Goal: Task Accomplishment & Management: Manage account settings

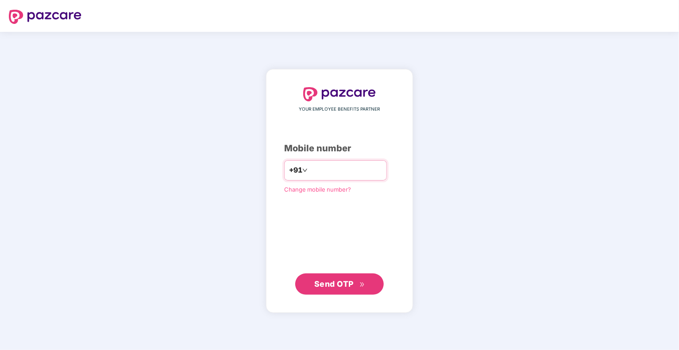
click at [335, 177] on div "+91" at bounding box center [335, 170] width 103 height 20
click at [333, 174] on input "number" at bounding box center [346, 170] width 73 height 14
click at [334, 169] on input "number" at bounding box center [346, 170] width 73 height 14
type input "**********"
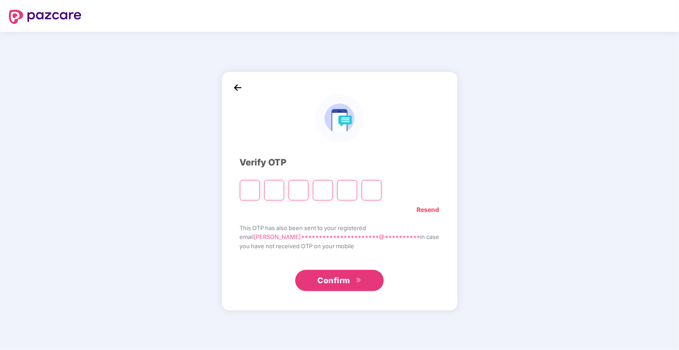
type input "*"
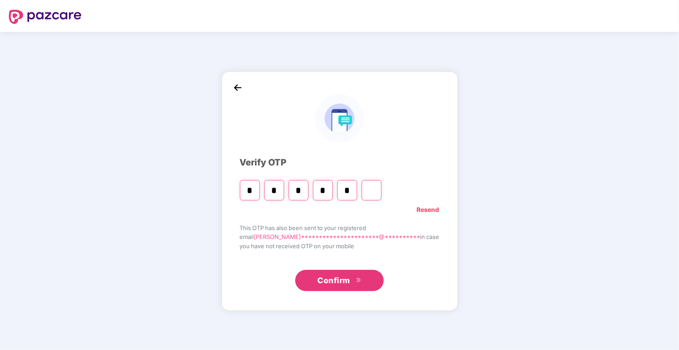
type input "*"
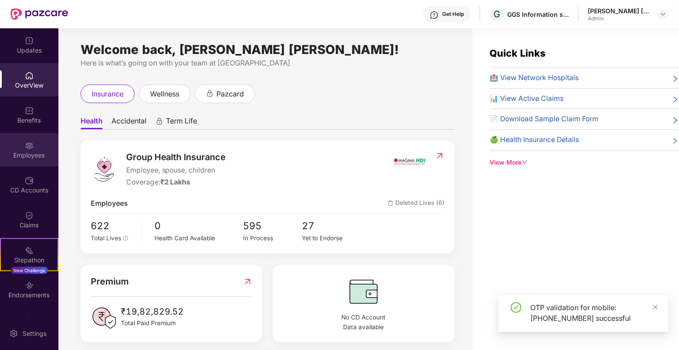
click at [31, 151] on div "Employees" at bounding box center [29, 155] width 58 height 9
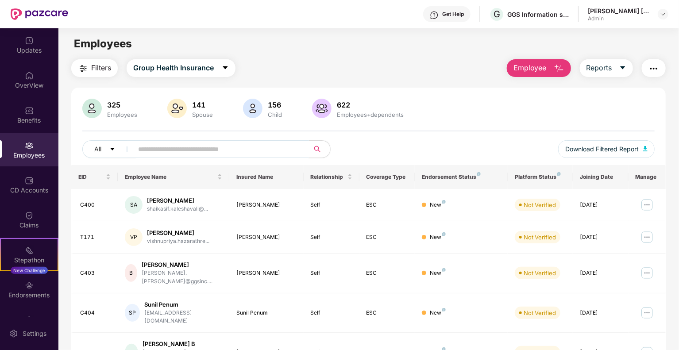
click at [181, 153] on input "text" at bounding box center [217, 149] width 159 height 13
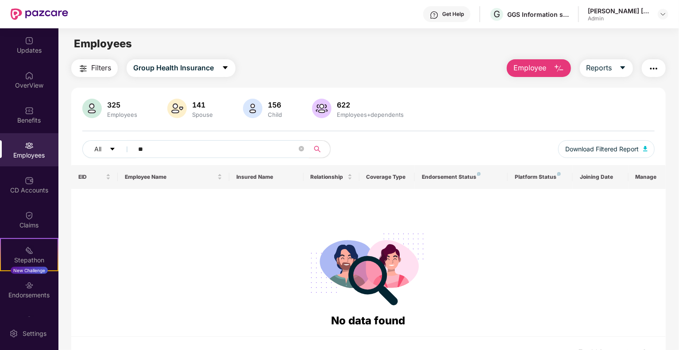
type input "*"
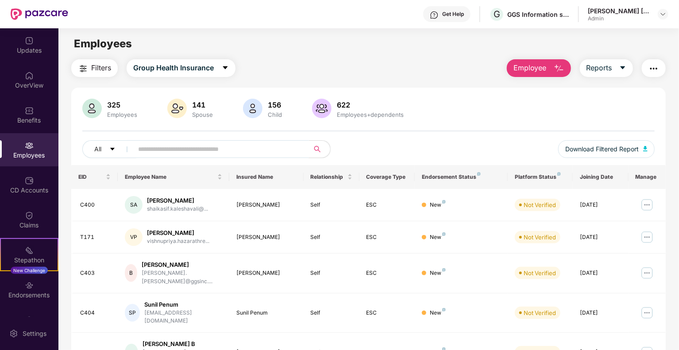
click at [226, 149] on input "text" at bounding box center [217, 149] width 159 height 13
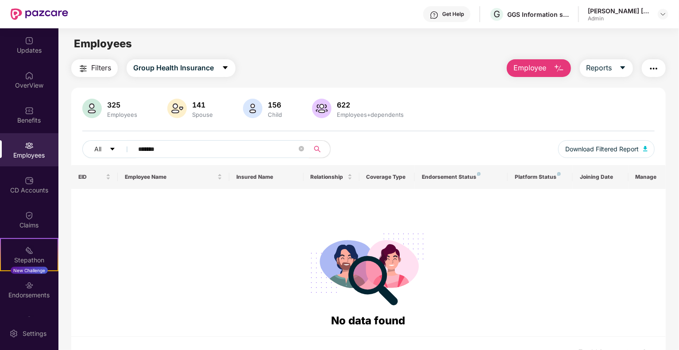
click at [165, 148] on input "*******" at bounding box center [217, 149] width 159 height 13
type input "*"
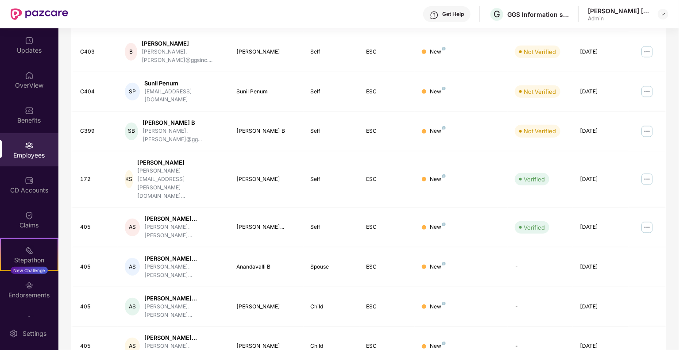
scroll to position [222, 0]
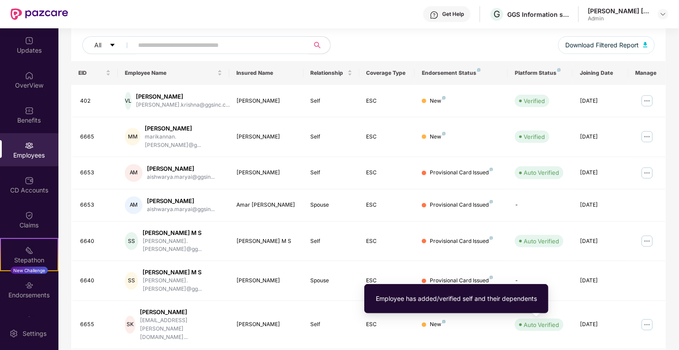
scroll to position [193, 0]
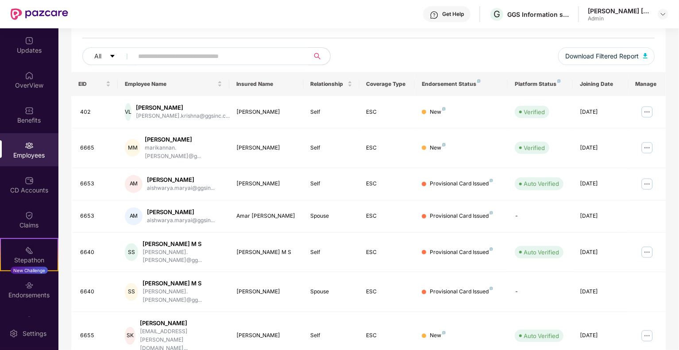
scroll to position [15, 0]
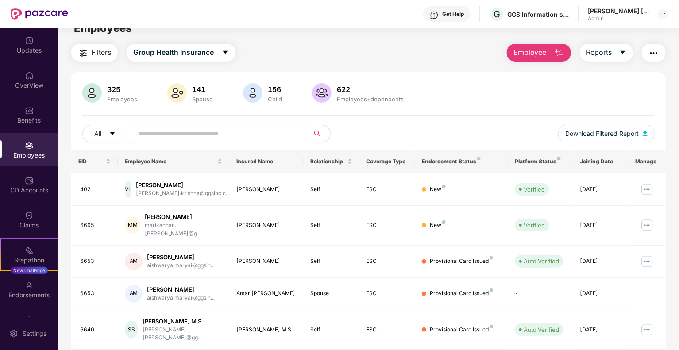
click at [191, 127] on input "text" at bounding box center [217, 133] width 159 height 13
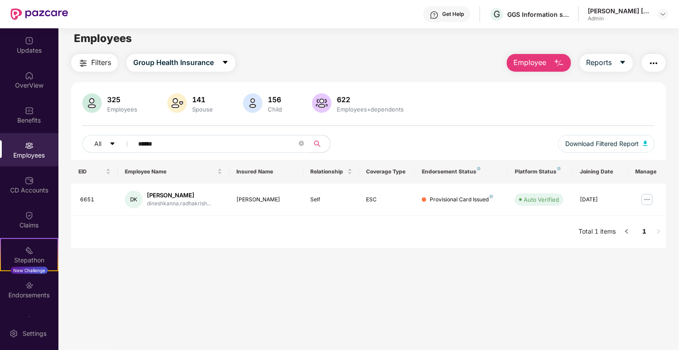
scroll to position [0, 0]
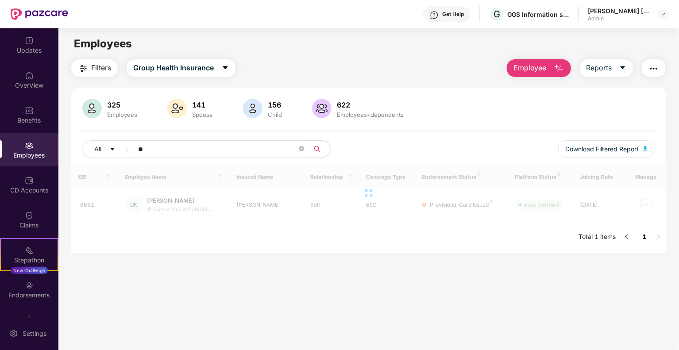
type input "*"
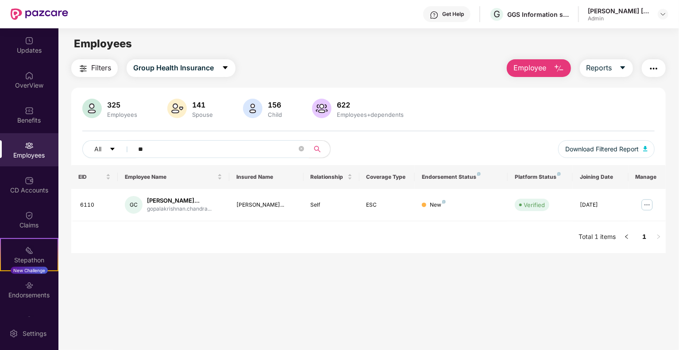
type input "*"
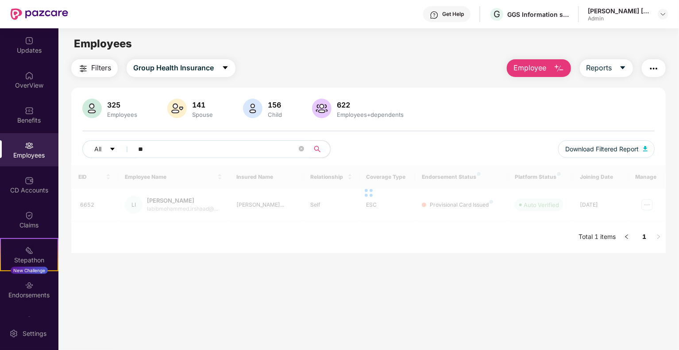
type input "*"
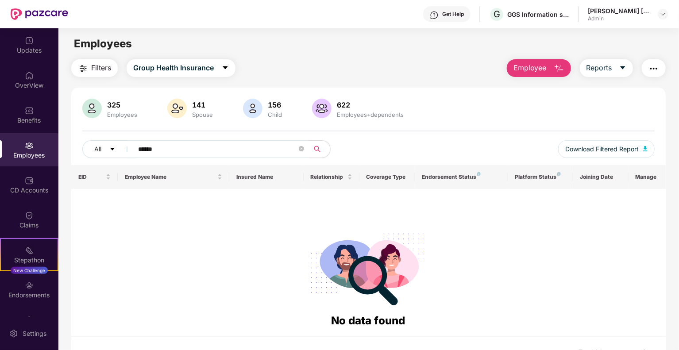
click at [182, 145] on input "******" at bounding box center [217, 149] width 159 height 13
type input "*"
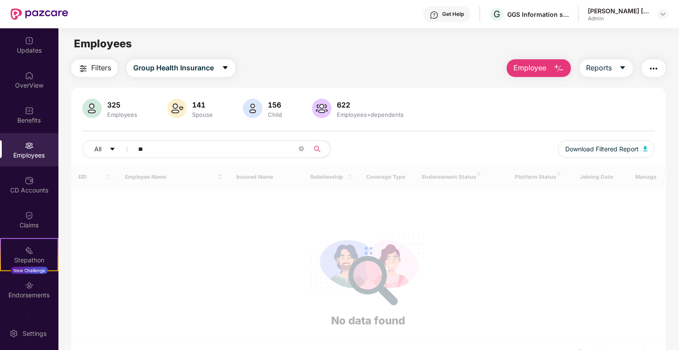
type input "*"
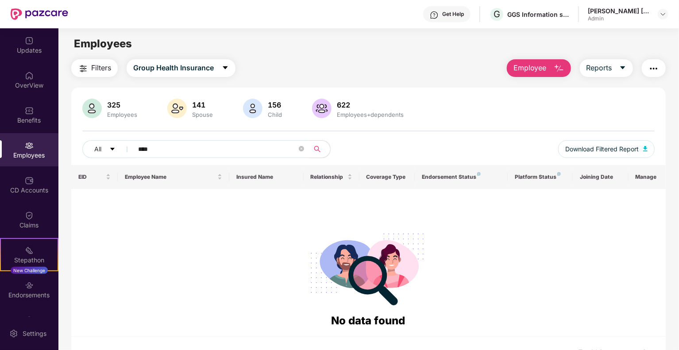
click at [173, 141] on span "****" at bounding box center [219, 149] width 182 height 18
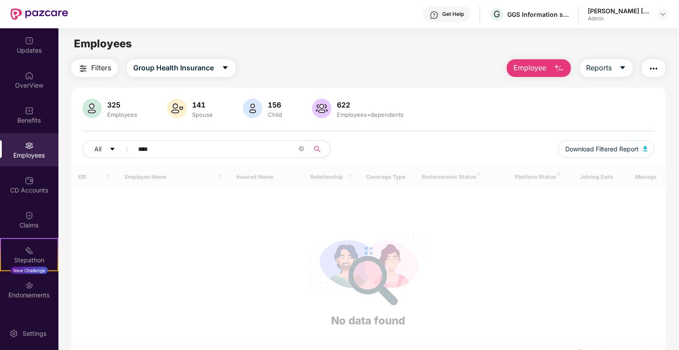
type input "****"
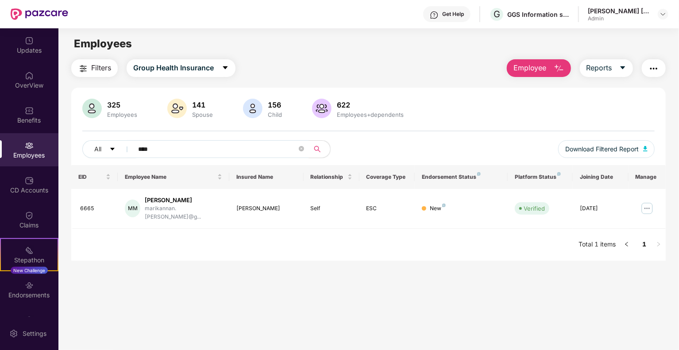
click at [23, 149] on div "Employees" at bounding box center [29, 149] width 58 height 33
click at [37, 151] on div "Employees" at bounding box center [29, 155] width 58 height 9
click at [26, 83] on div "OverView" at bounding box center [29, 85] width 58 height 9
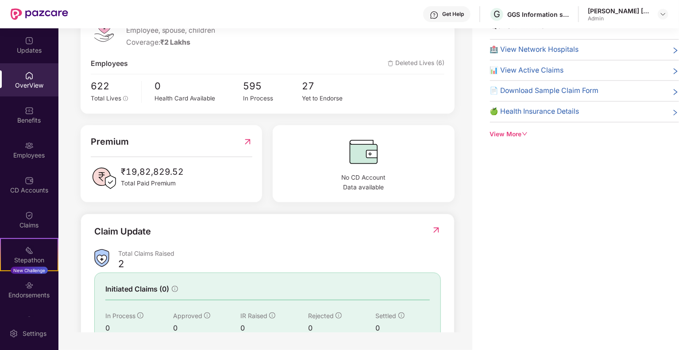
scroll to position [61, 0]
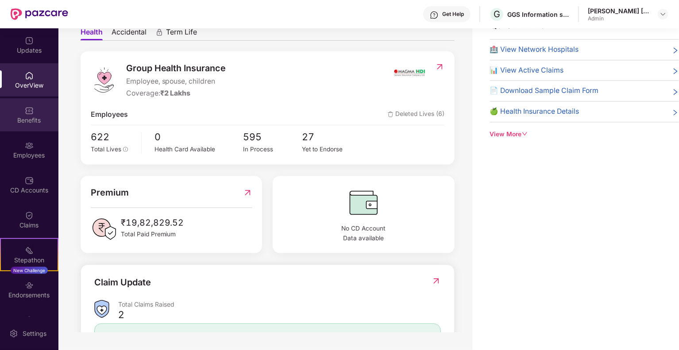
click at [41, 117] on div "Benefits" at bounding box center [29, 120] width 58 height 9
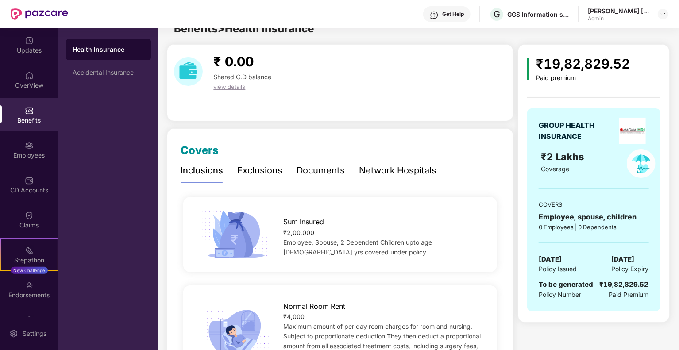
scroll to position [0, 0]
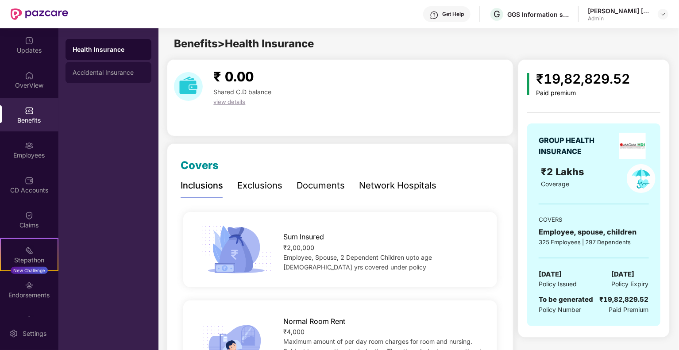
click at [94, 79] on div "Accidental Insurance" at bounding box center [109, 72] width 86 height 21
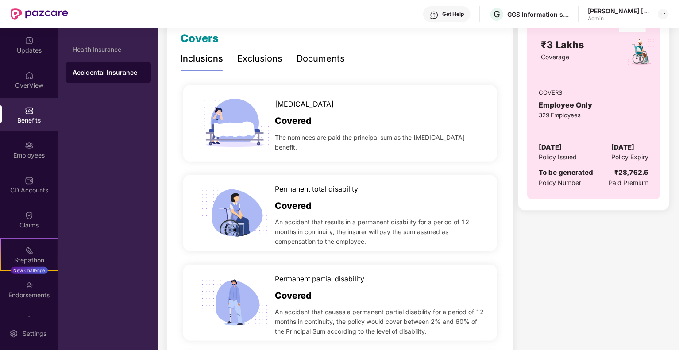
scroll to position [133, 0]
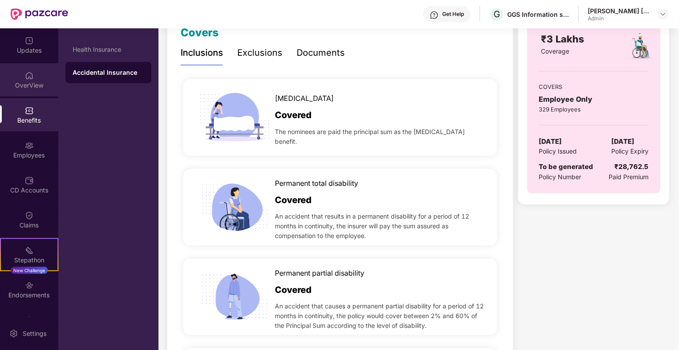
click at [25, 78] on img at bounding box center [29, 75] width 9 height 9
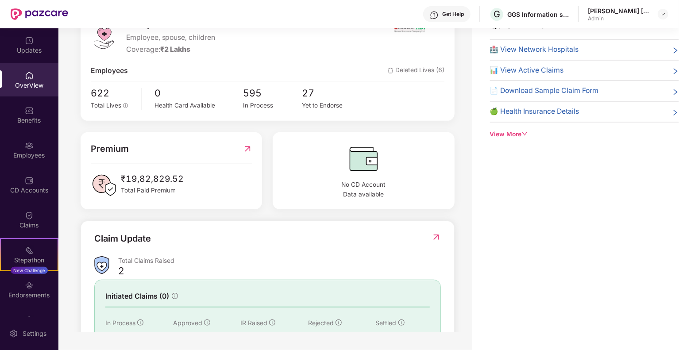
scroll to position [0, 0]
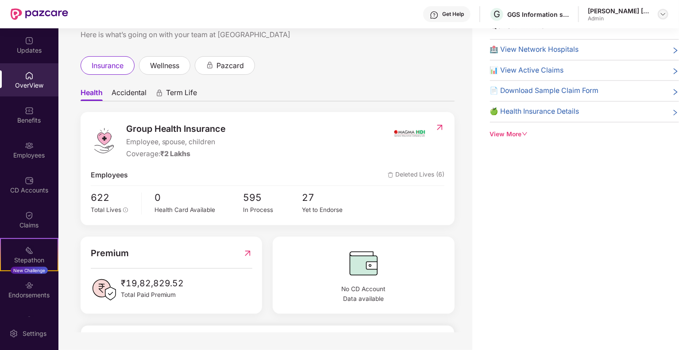
click at [666, 14] on img at bounding box center [663, 14] width 7 height 7
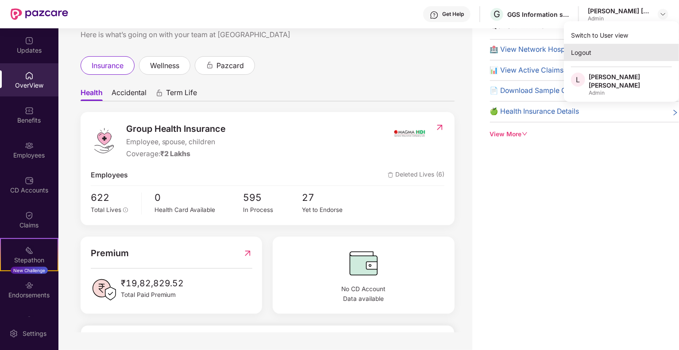
click at [599, 56] on div "Logout" at bounding box center [621, 52] width 115 height 17
